Goal: Task Accomplishment & Management: Use online tool/utility

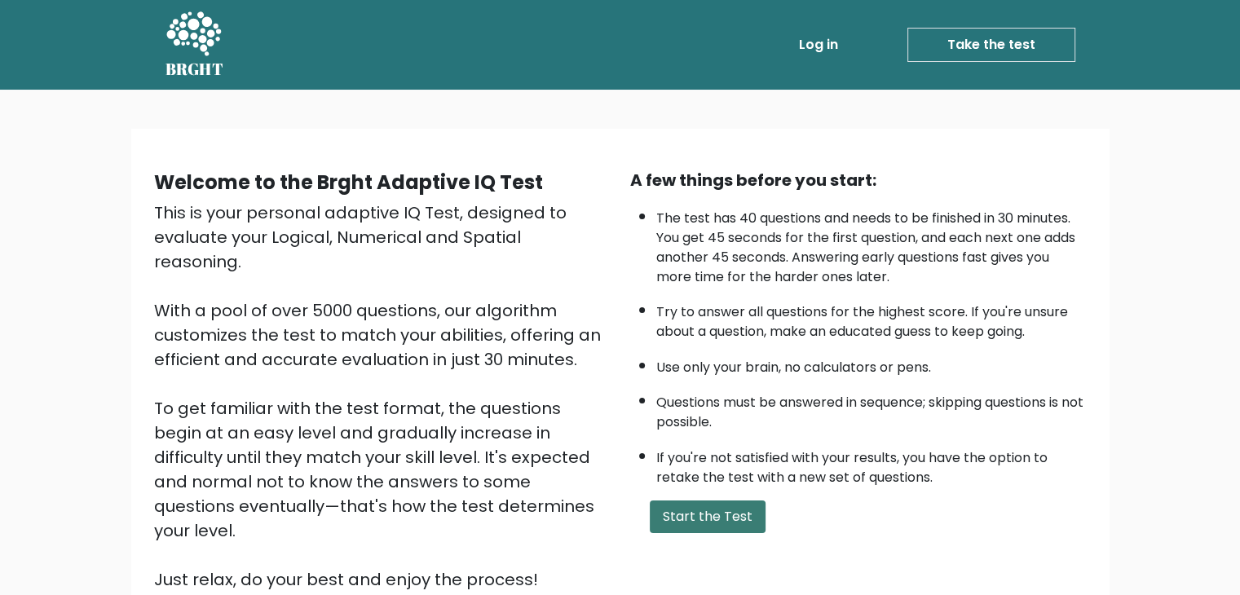
click at [704, 506] on button "Start the Test" at bounding box center [708, 517] width 116 height 33
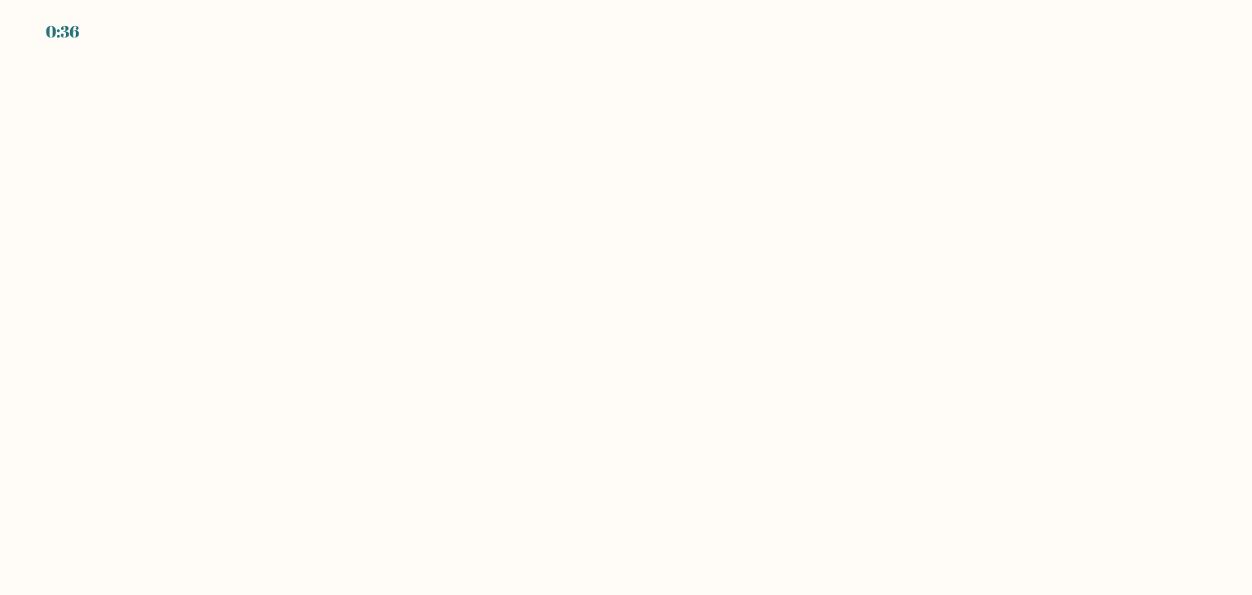
click at [610, 235] on body "0:36" at bounding box center [626, 297] width 1252 height 595
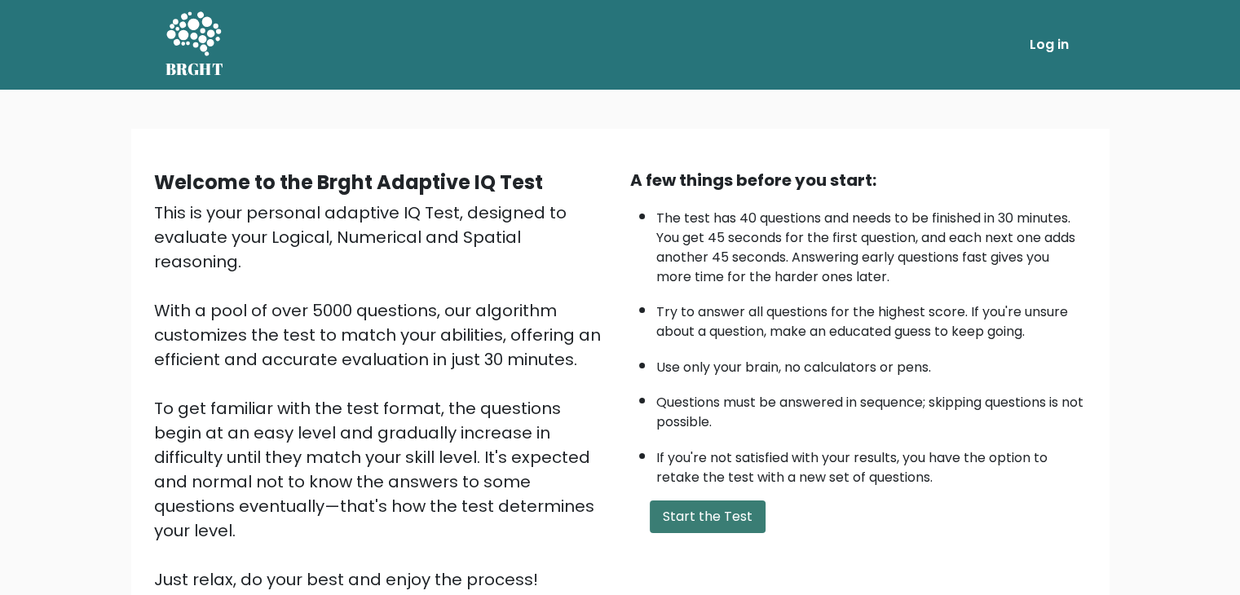
click at [681, 506] on button "Start the Test" at bounding box center [708, 517] width 116 height 33
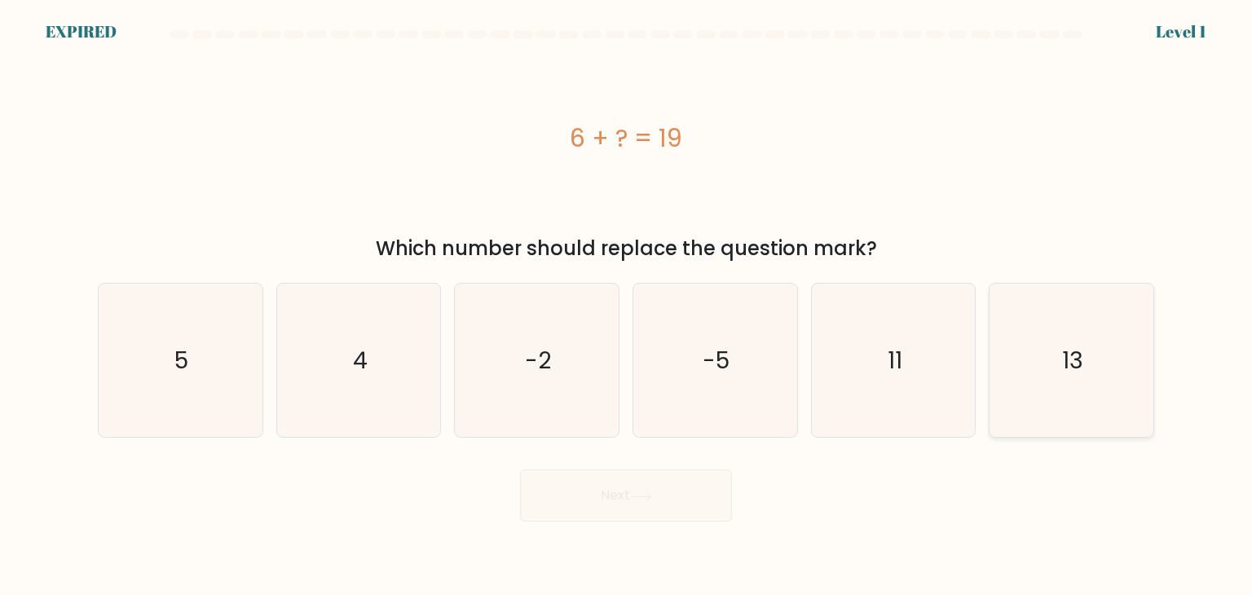
click at [1090, 355] on icon "13" at bounding box center [1071, 360] width 153 height 153
click at [627, 306] on input "f. 13" at bounding box center [626, 302] width 1 height 8
radio input "true"
click at [1067, 362] on text "13" at bounding box center [1072, 361] width 21 height 32
click at [627, 306] on input "f. 13" at bounding box center [626, 302] width 1 height 8
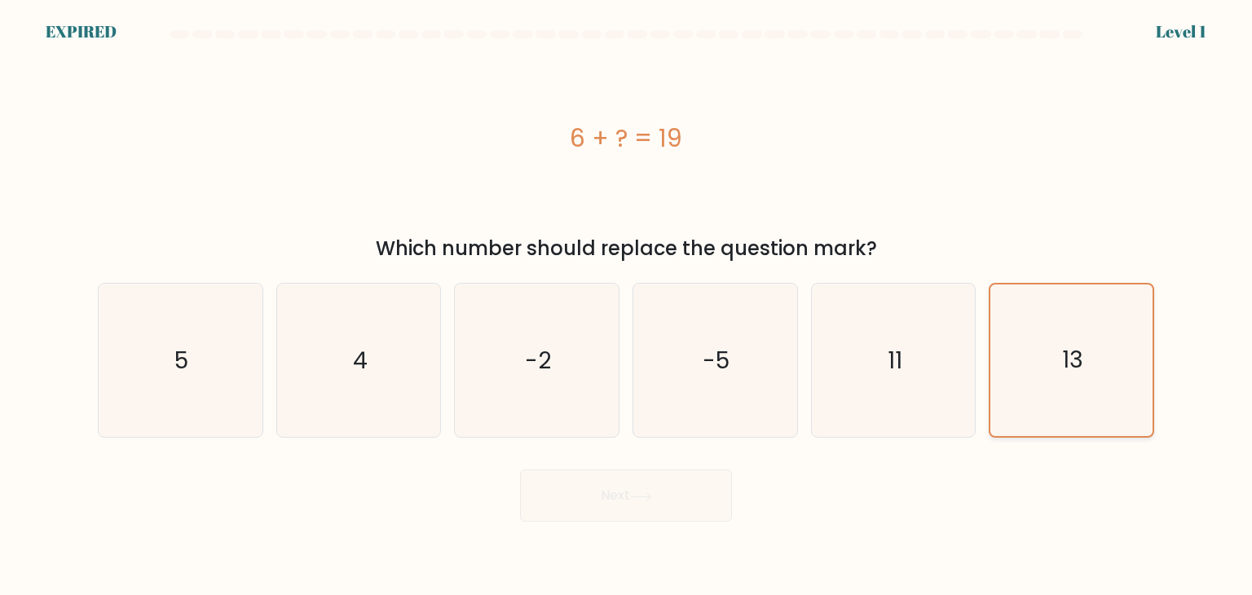
click at [1067, 362] on text "13" at bounding box center [1072, 361] width 21 height 32
click at [627, 306] on input "f. 13" at bounding box center [626, 302] width 1 height 8
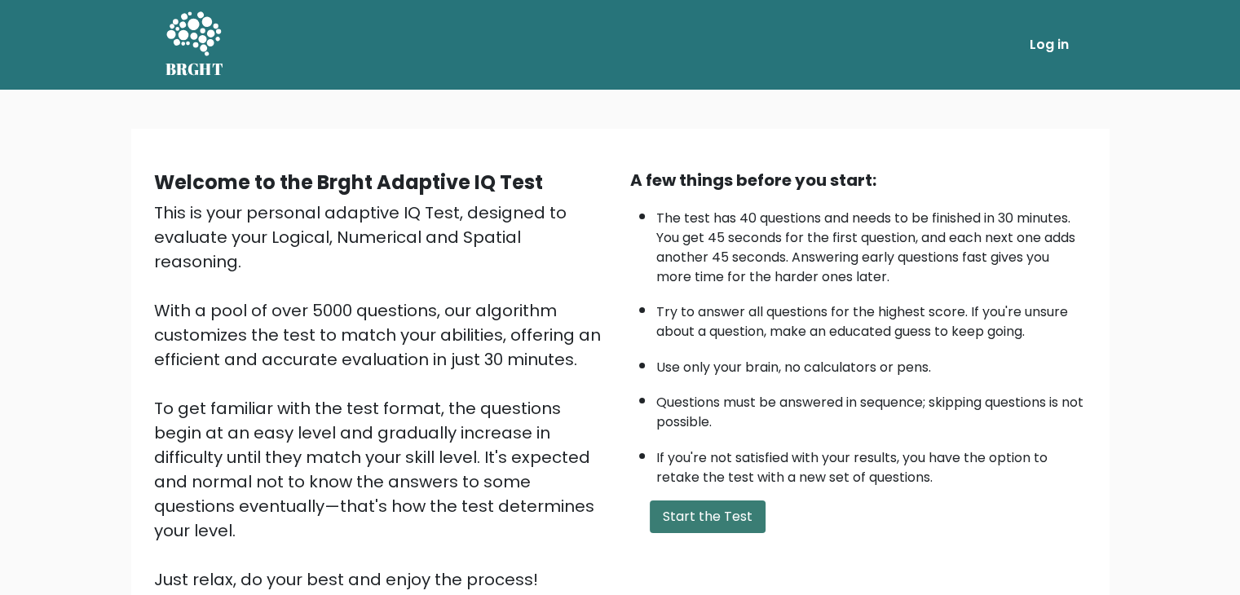
click at [682, 517] on button "Start the Test" at bounding box center [708, 517] width 116 height 33
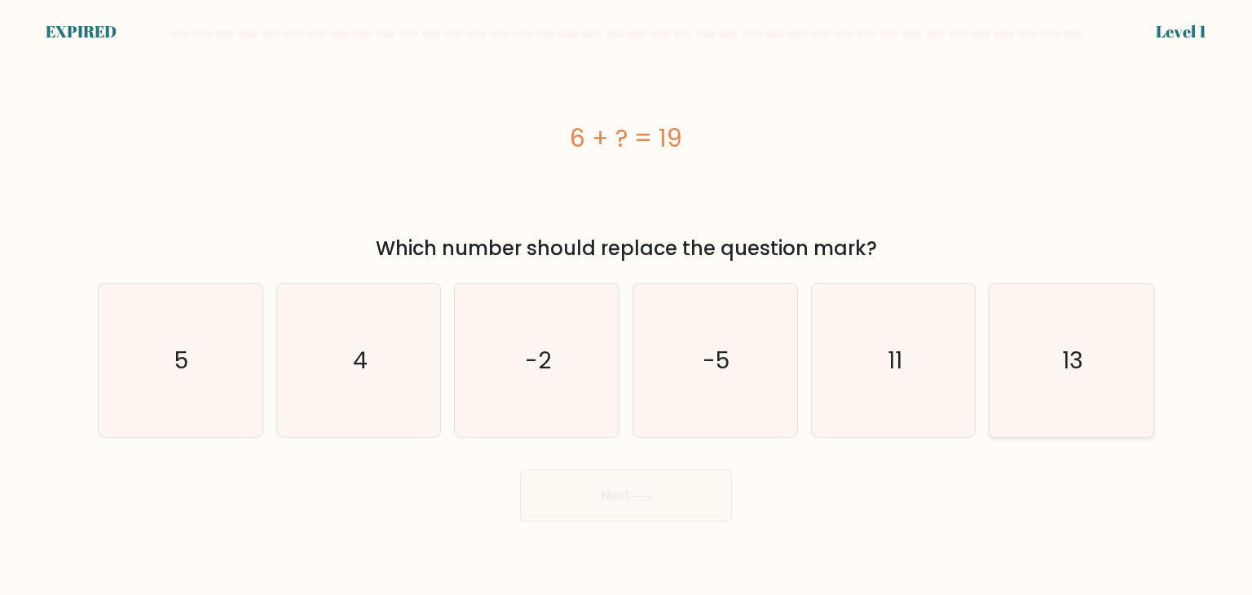
click at [1061, 359] on icon "13" at bounding box center [1071, 360] width 153 height 153
click at [627, 306] on input "f. 13" at bounding box center [626, 302] width 1 height 8
radio input "true"
